Goal: Transaction & Acquisition: Purchase product/service

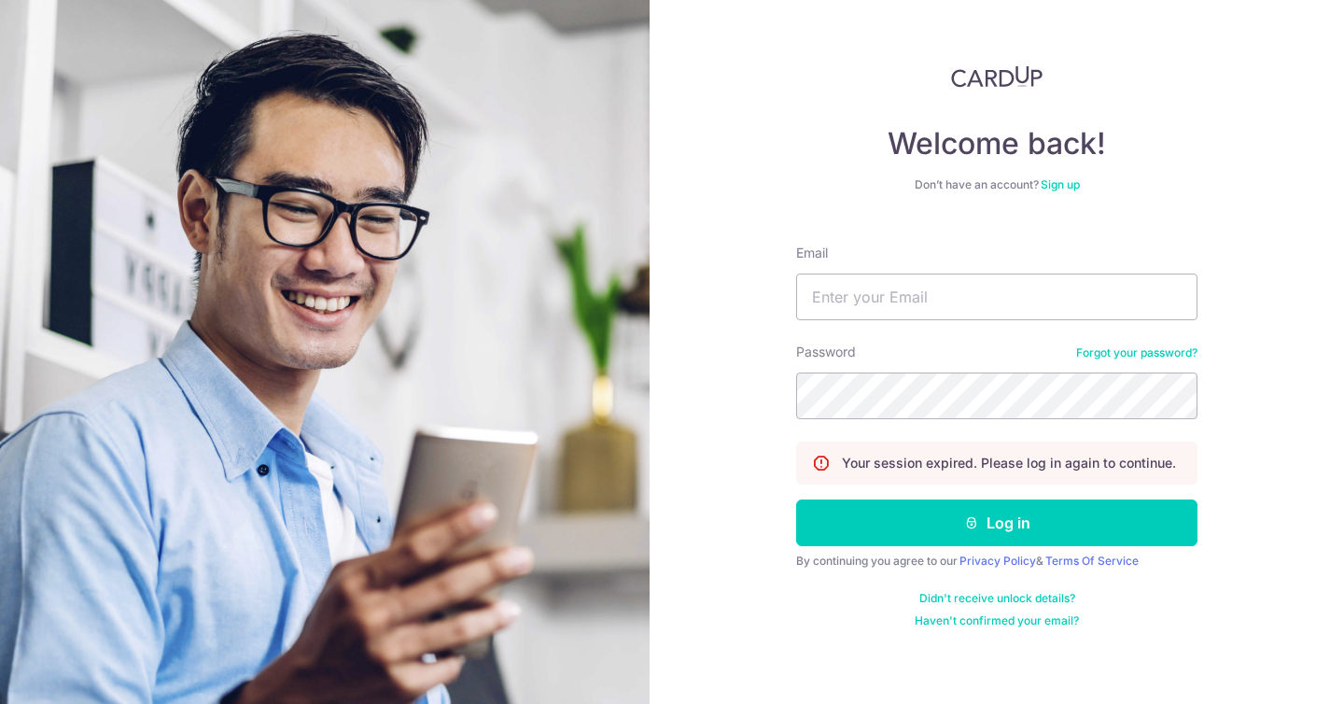
type input "limmioashan@gmail.com"
click at [796, 499] on button "Log in" at bounding box center [996, 522] width 401 height 47
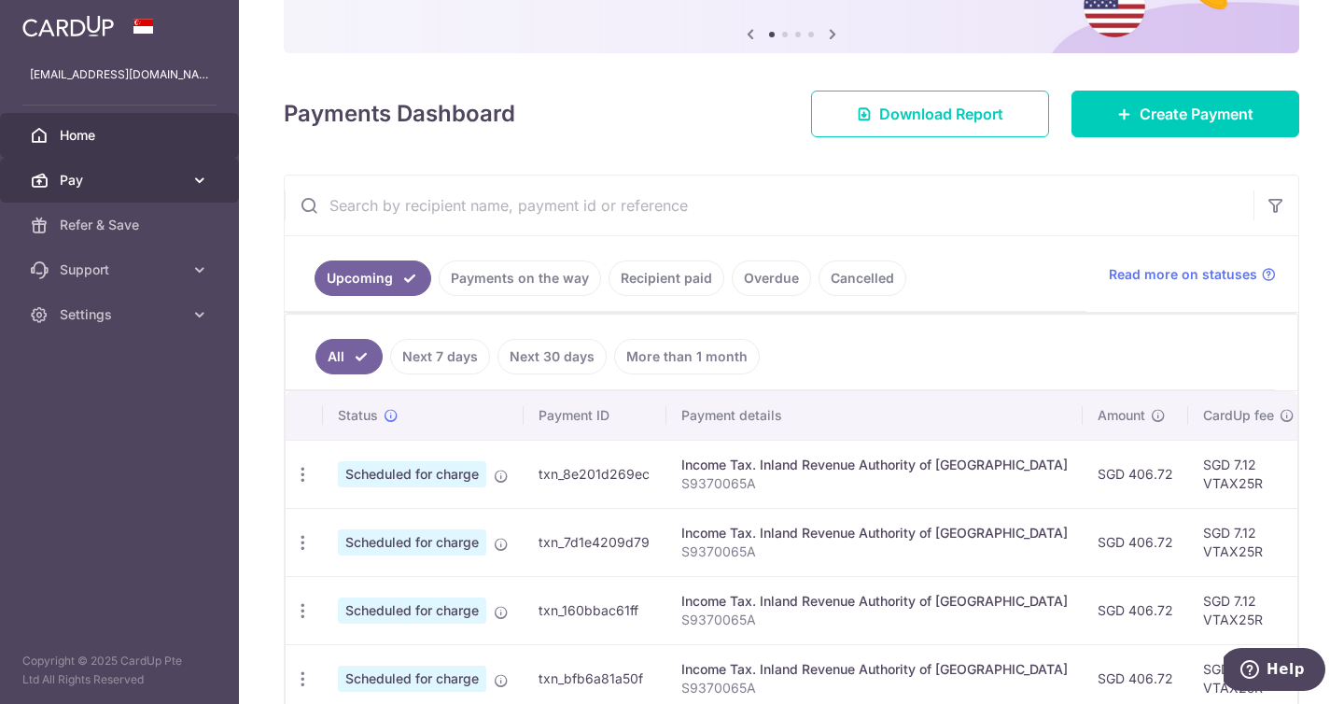
click at [152, 195] on link "Pay" at bounding box center [119, 180] width 239 height 45
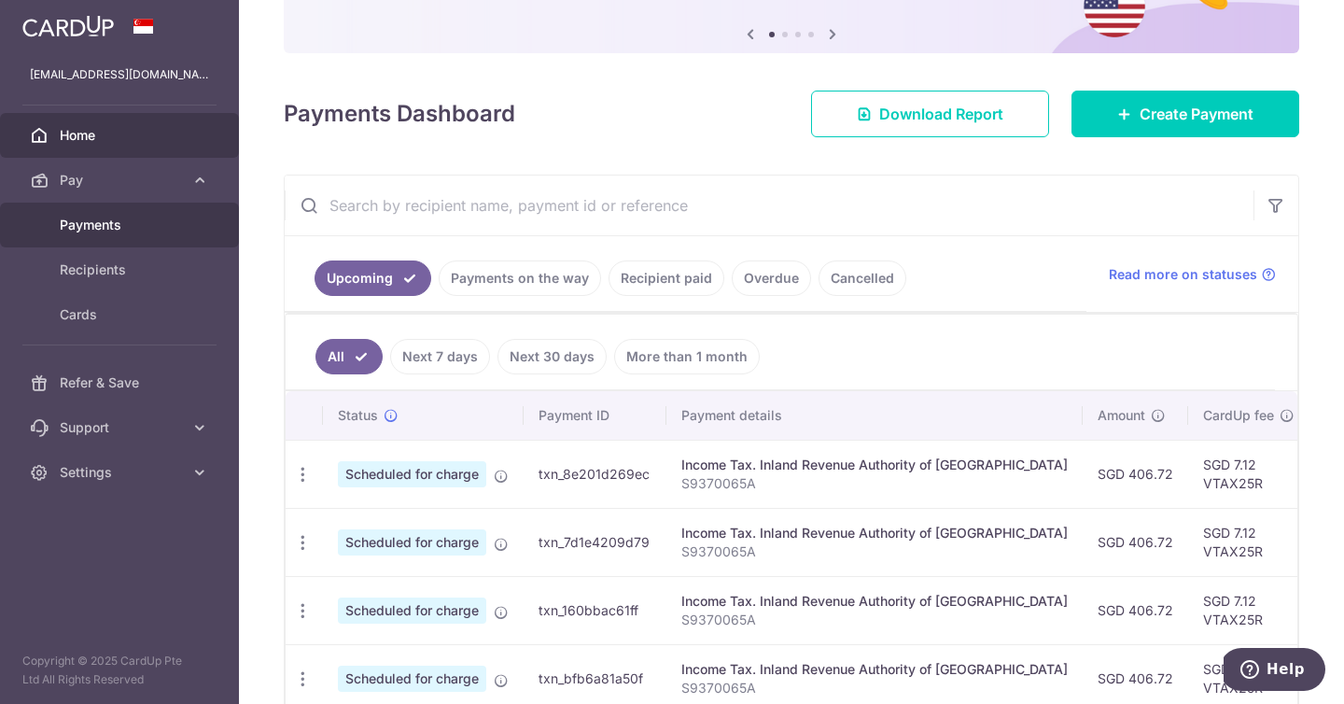
click at [148, 218] on span "Payments" at bounding box center [121, 225] width 123 height 19
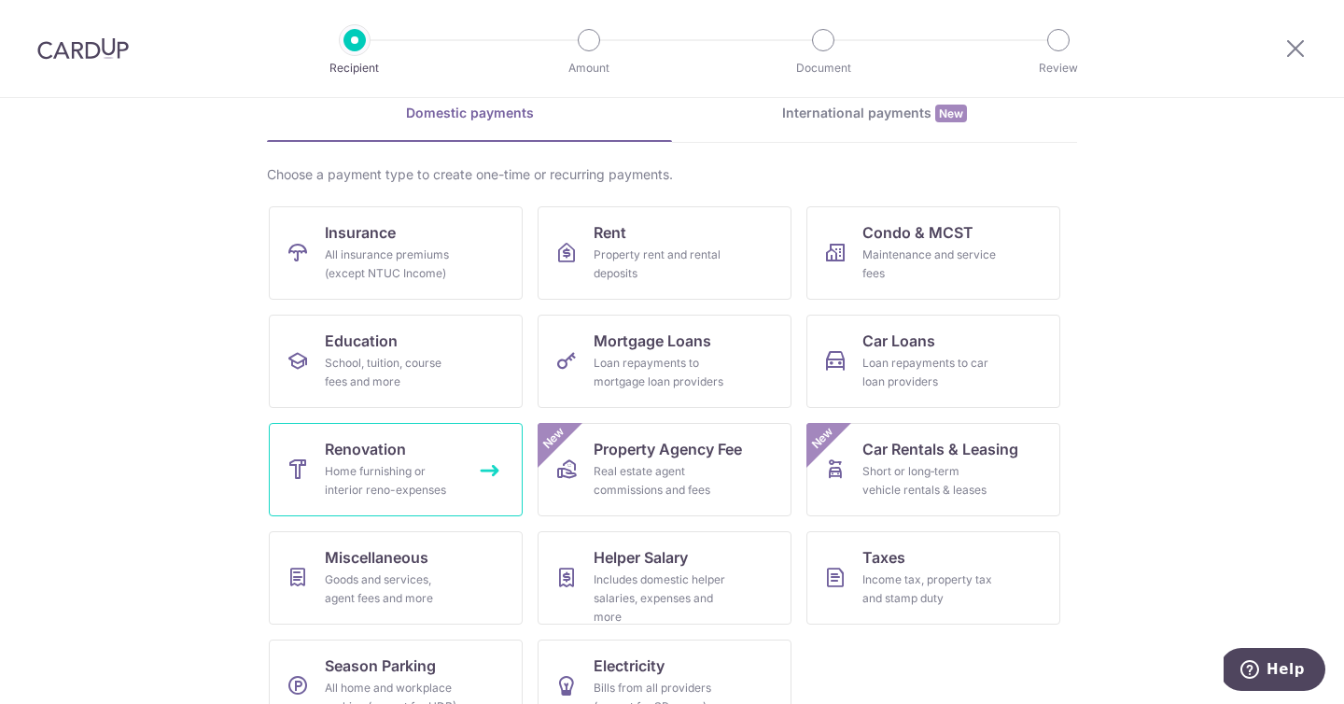
scroll to position [89, 0]
click at [706, 377] on div "Loan repayments to mortgage loan providers" at bounding box center [661, 371] width 134 height 37
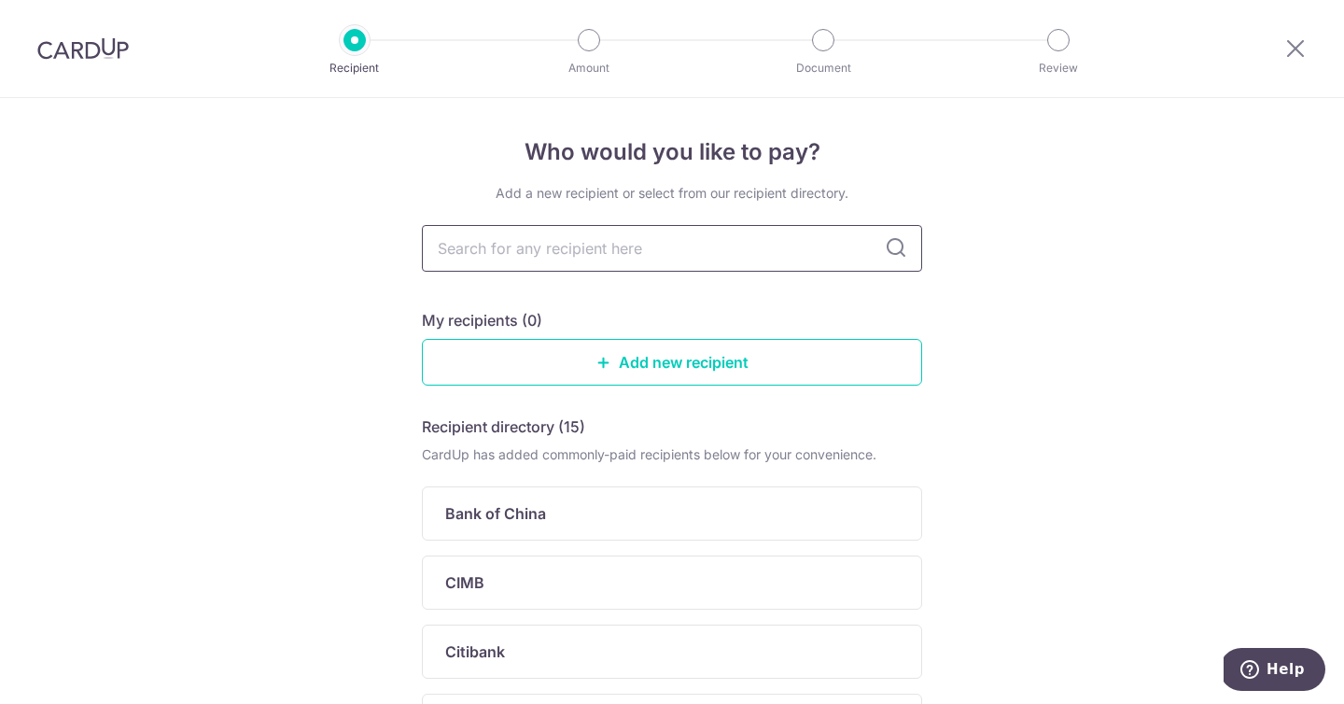
click at [687, 253] on input "text" at bounding box center [672, 248] width 500 height 47
type input "UOB"
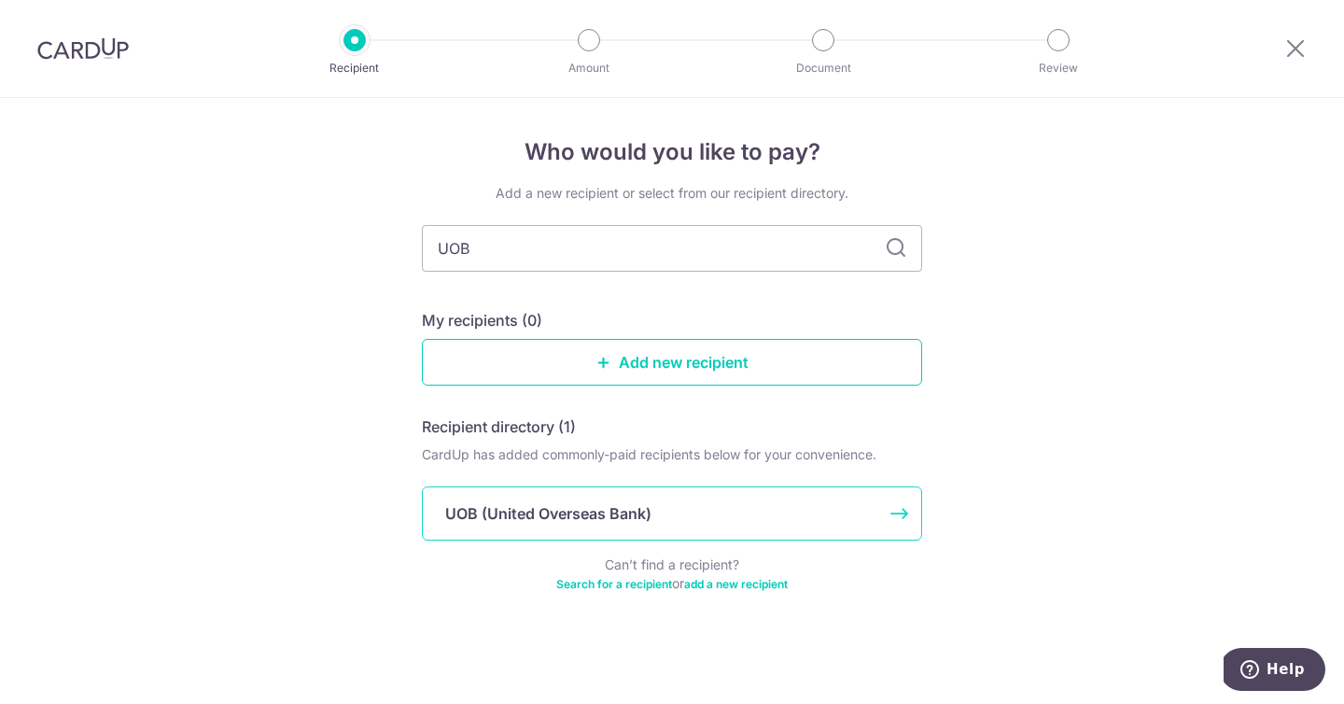
click at [494, 503] on p "UOB (United Overseas Bank)" at bounding box center [548, 513] width 206 height 22
